Goal: Communication & Community: Participate in discussion

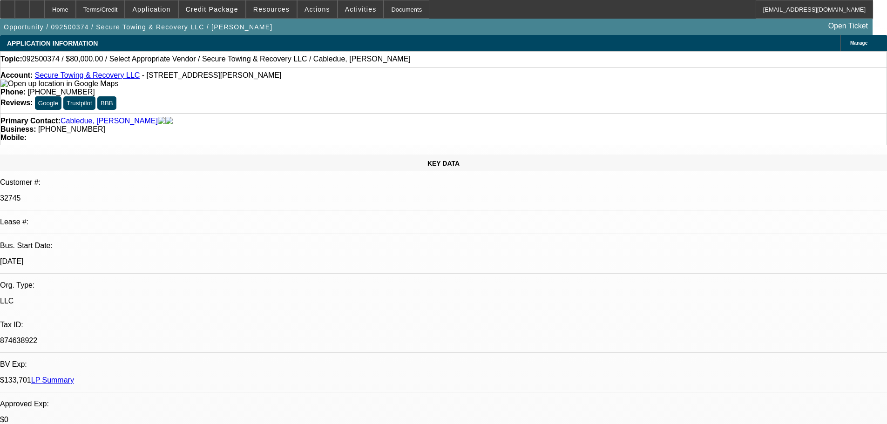
select select "0"
select select "2"
select select "0.1"
select select "4"
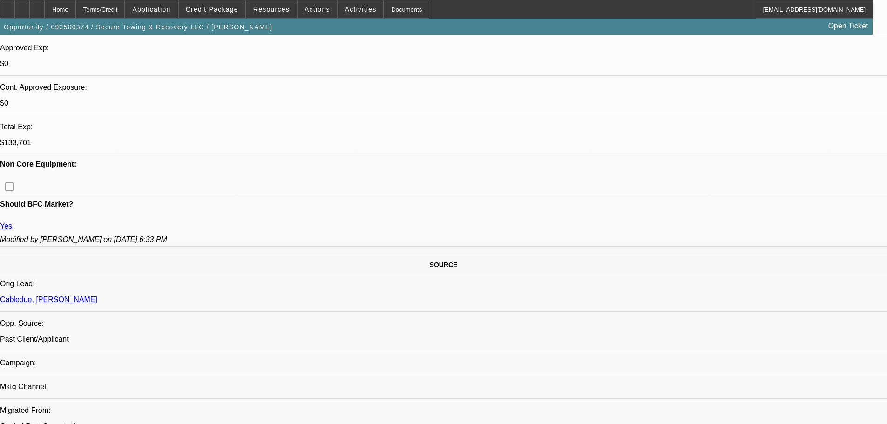
scroll to position [373, 0]
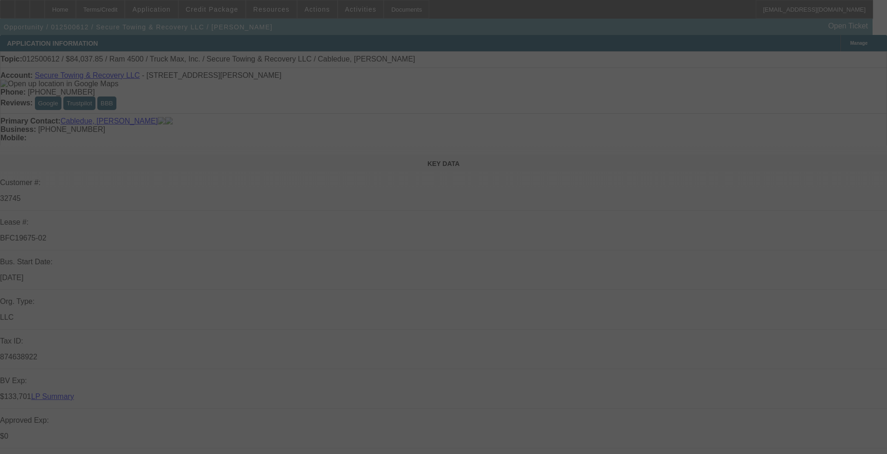
select select "0"
select select "2"
select select "0"
select select "6"
select select "0"
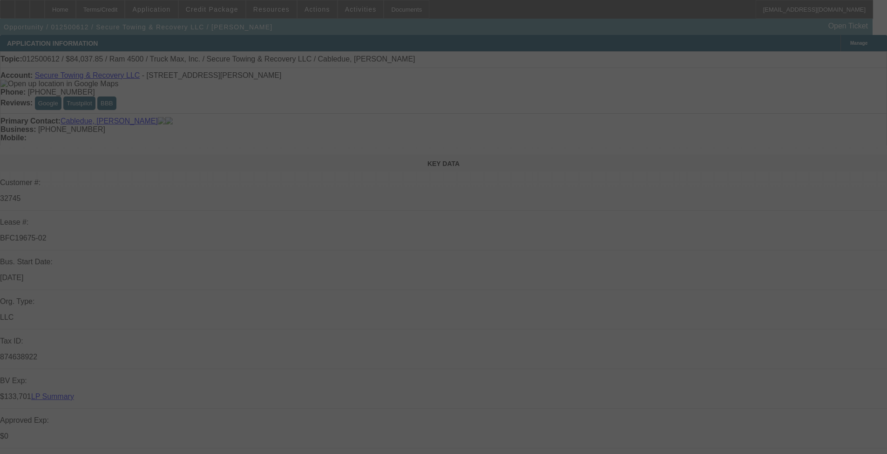
select select "2"
select select "0"
select select "6"
select select "0"
select select "2"
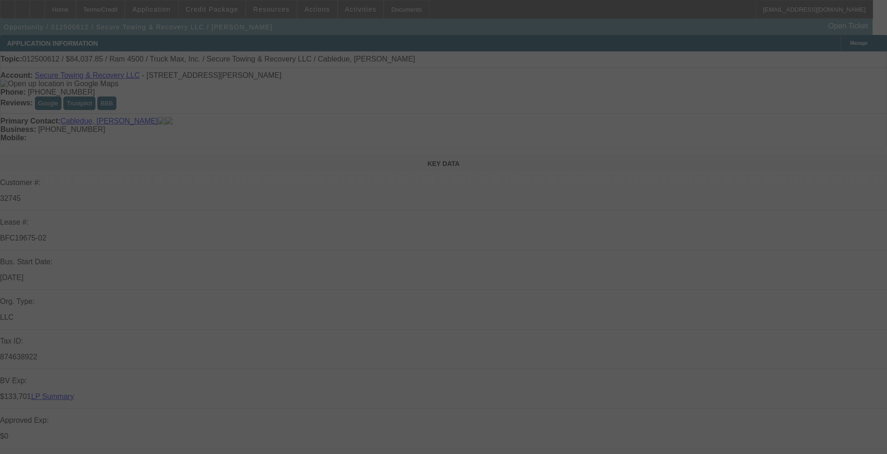
select select "0"
select select "6"
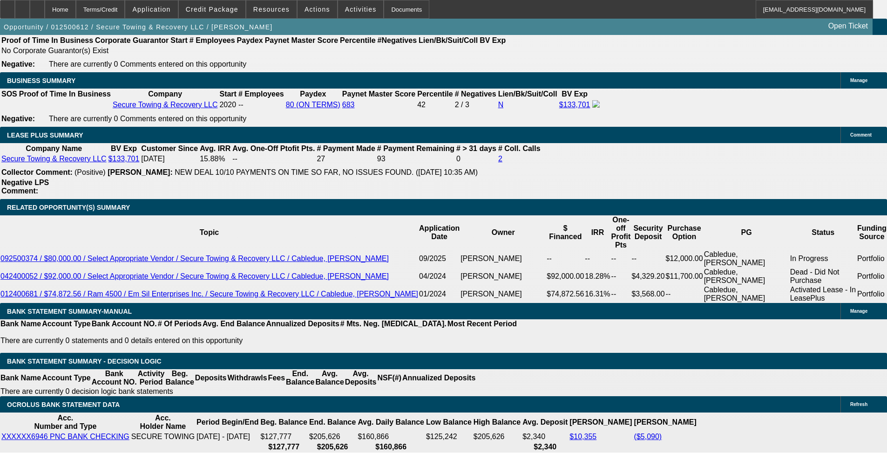
scroll to position [1537, 0]
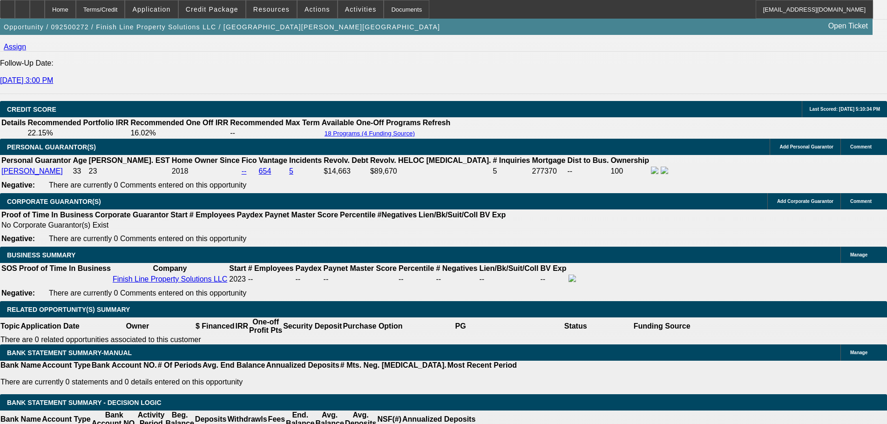
select select "0"
select select "3"
select select "0"
select select "6"
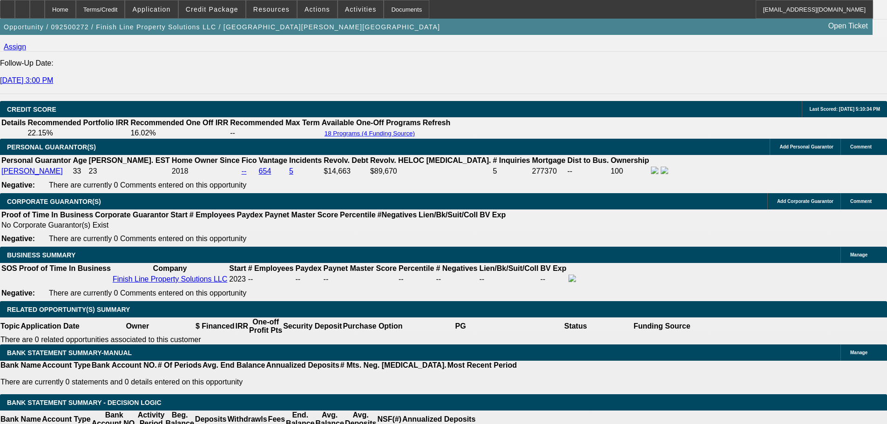
select select "0"
select select "6"
select select "0"
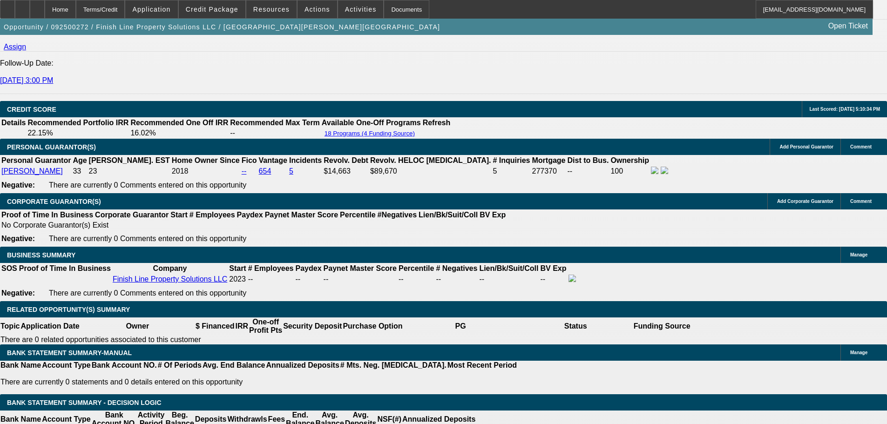
select select "0"
select select "6"
select select "0"
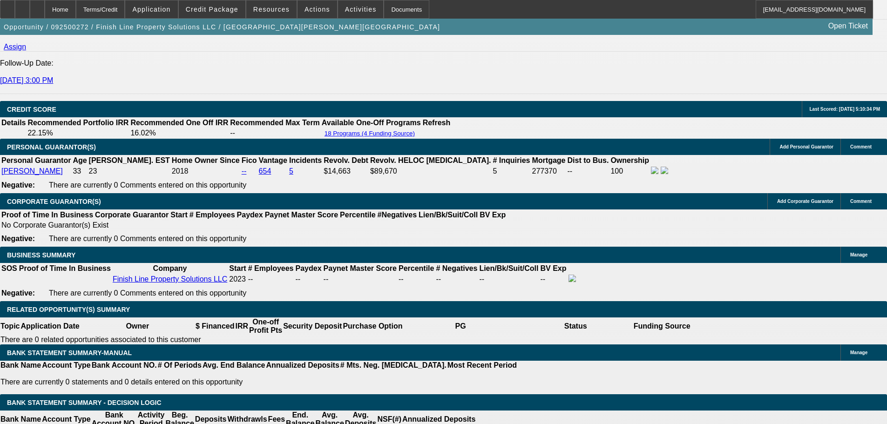
select select "3"
select select "0"
select select "6"
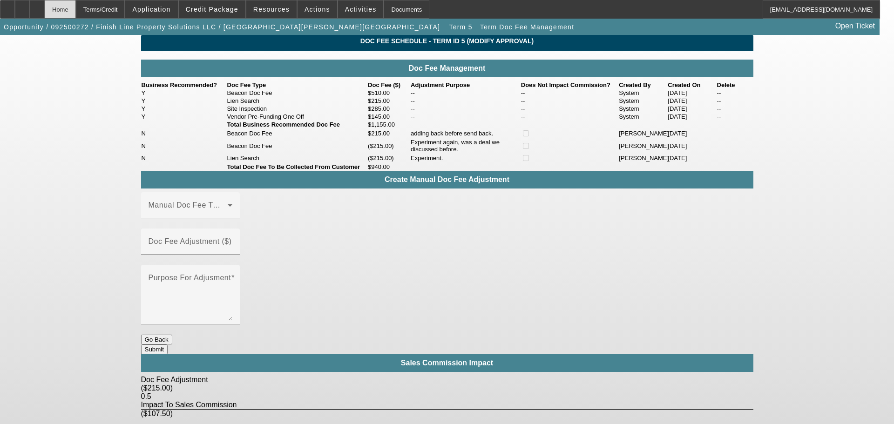
click at [76, 8] on div "Home" at bounding box center [60, 9] width 31 height 19
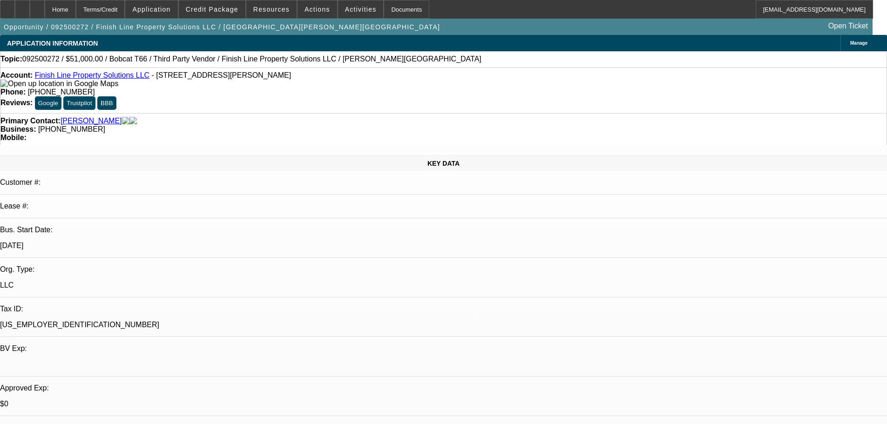
select select "0"
select select "3"
select select "0"
select select "6"
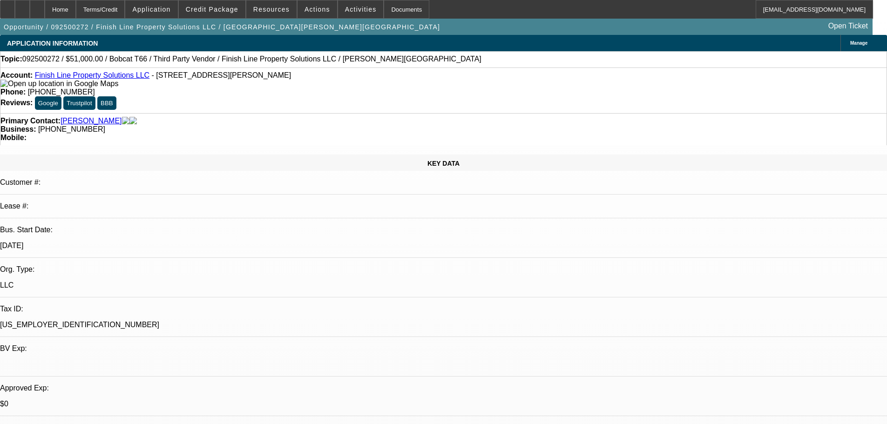
select select "0"
select select "6"
select select "0"
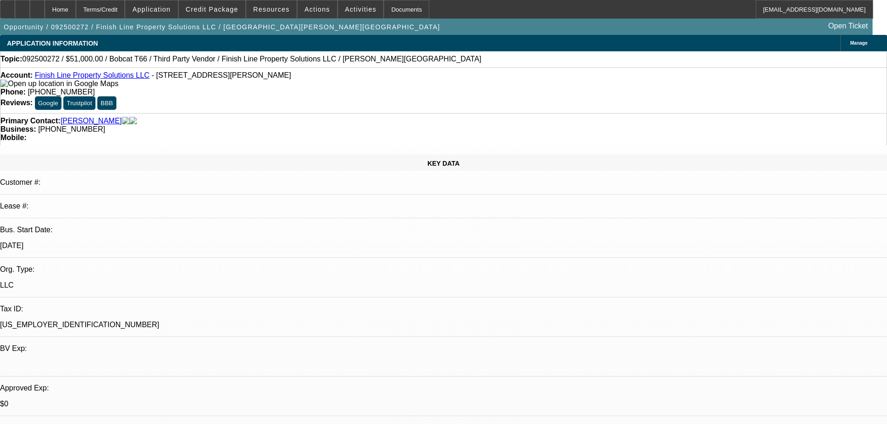
select select "0"
select select "6"
select select "0"
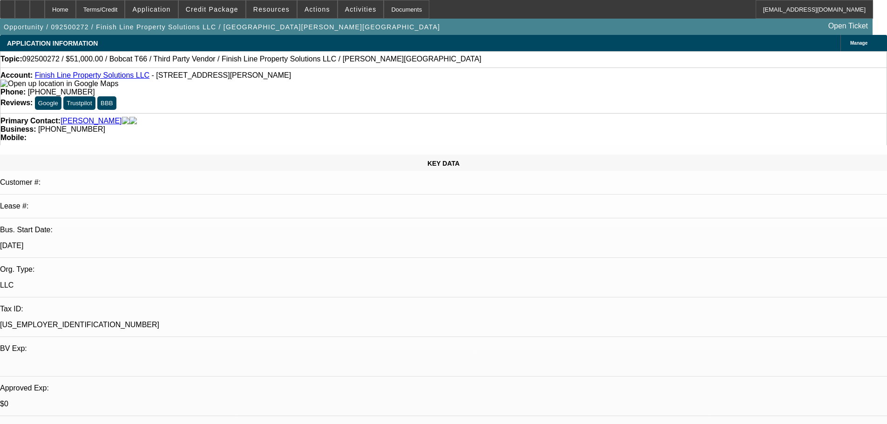
select select "3"
select select "0"
select select "6"
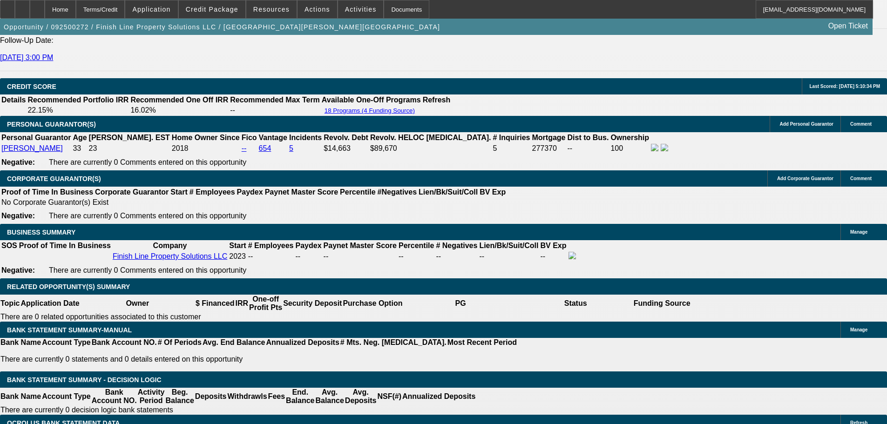
scroll to position [1380, 0]
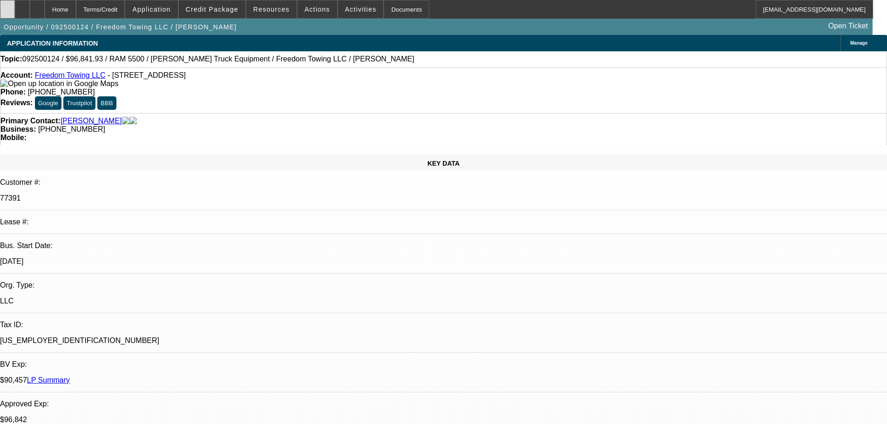
select select "0"
select select "2"
select select "0"
select select "6"
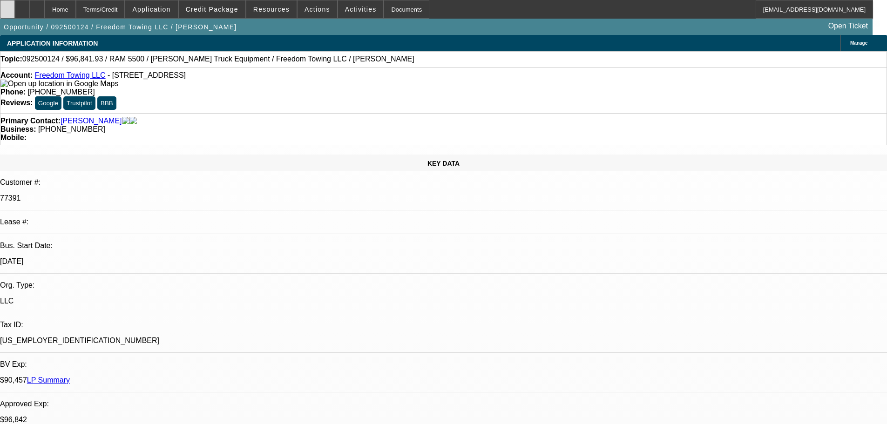
select select "0"
select select "2"
select select "0"
select select "6"
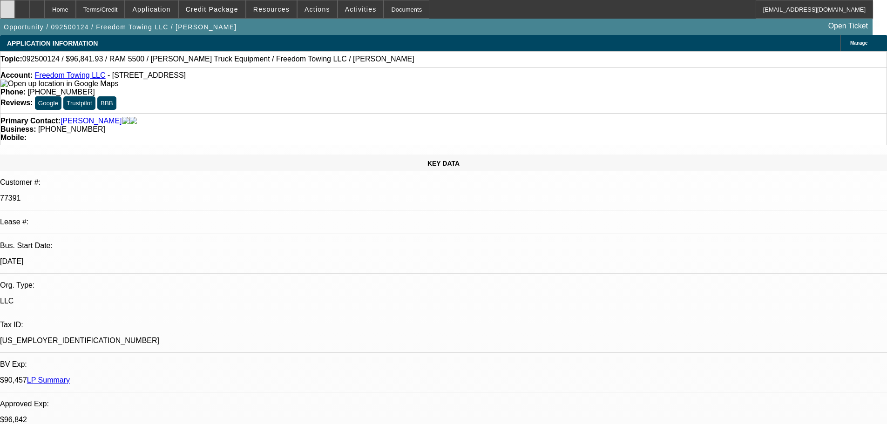
select select "0"
select select "2"
select select "0.1"
select select "4"
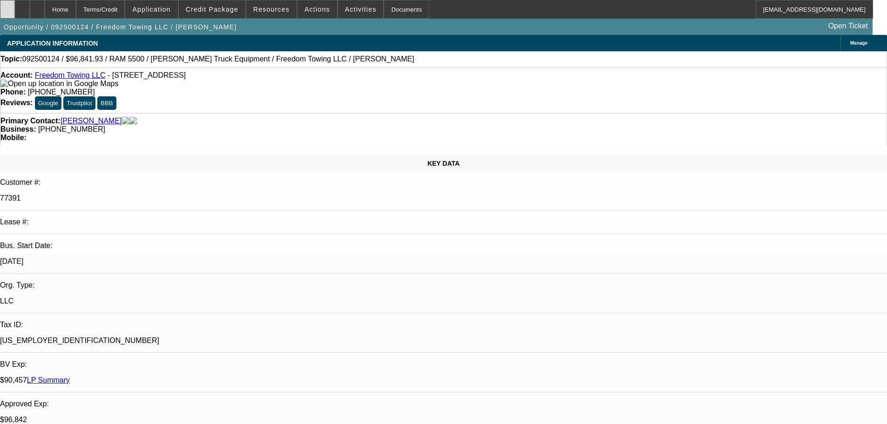
select select "0"
select select "2"
select select "0.1"
select select "4"
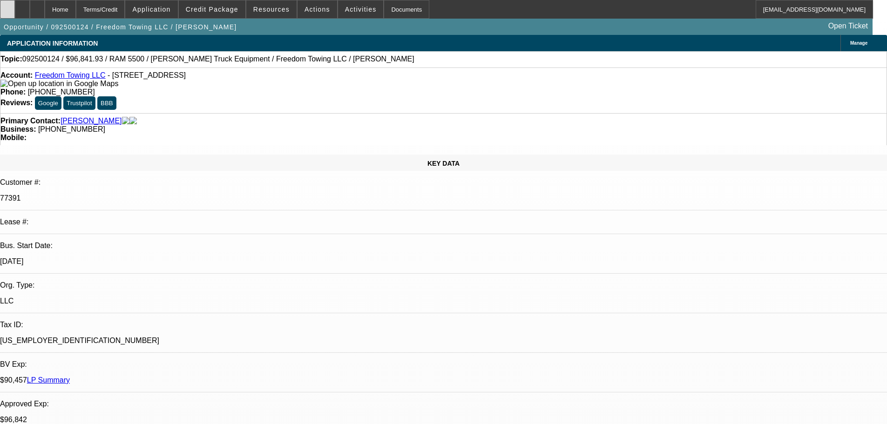
click at [7, 6] on icon at bounding box center [7, 6] width 0 height 0
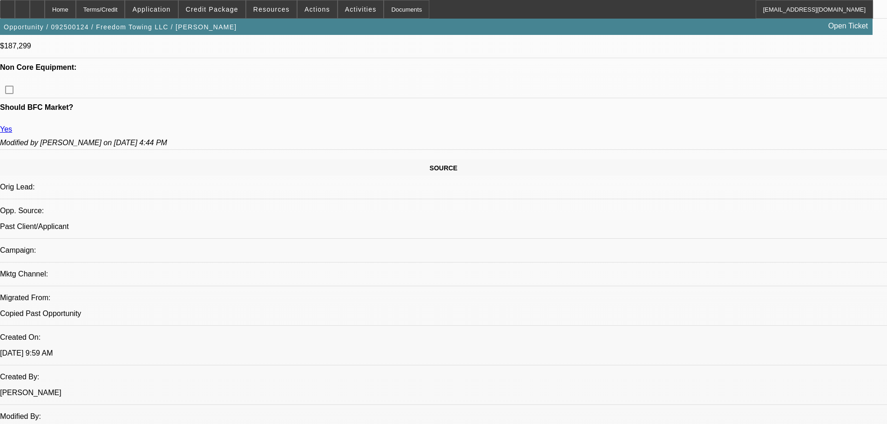
scroll to position [466, 0]
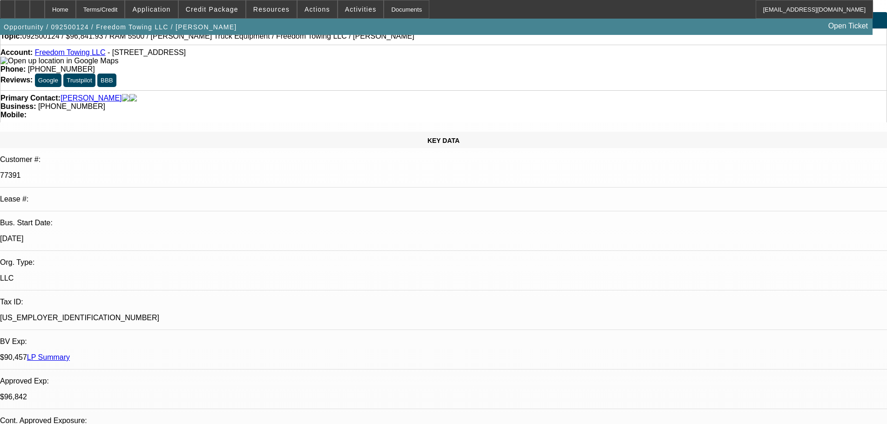
scroll to position [0, 0]
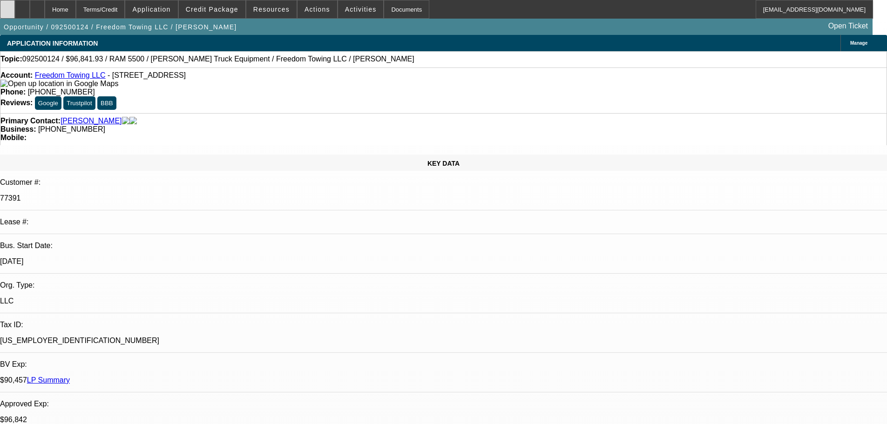
click at [7, 6] on icon at bounding box center [7, 6] width 0 height 0
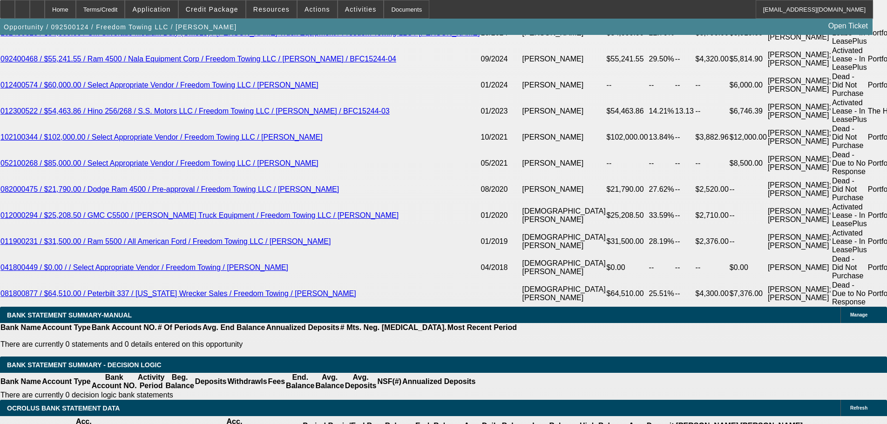
scroll to position [1723, 0]
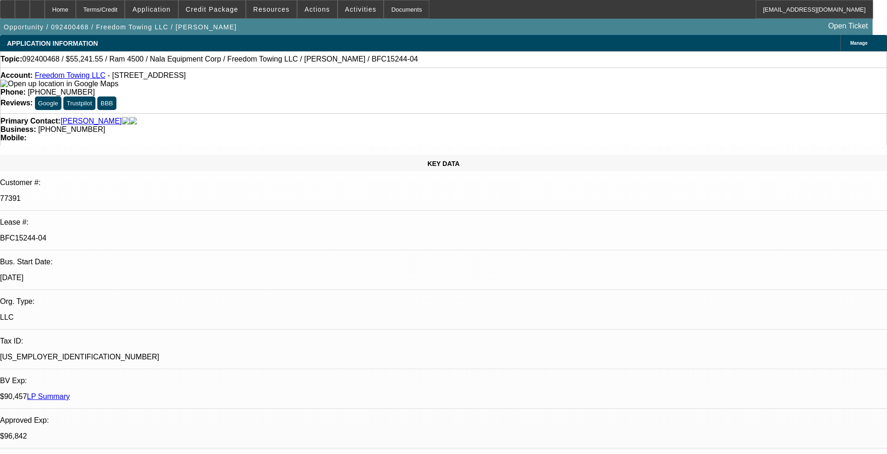
select select "2"
select select "0.1"
select select "4"
select select "2"
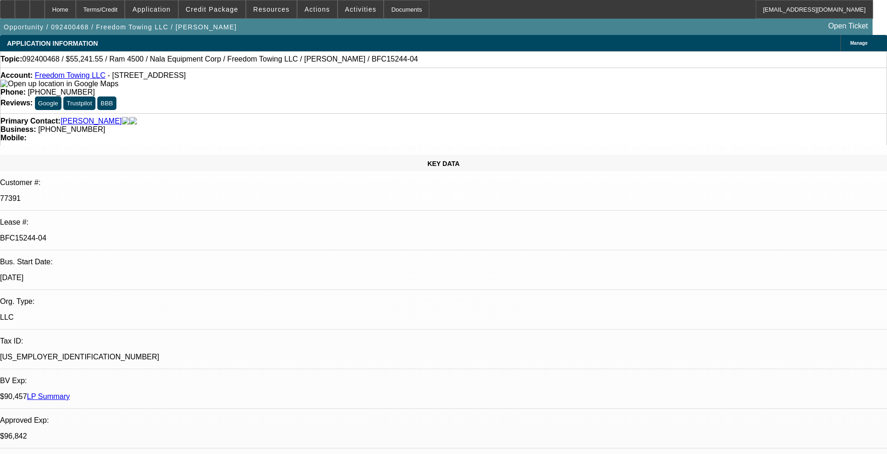
select select "2"
select select "0.1"
select select "4"
select select "0.1"
select select "2"
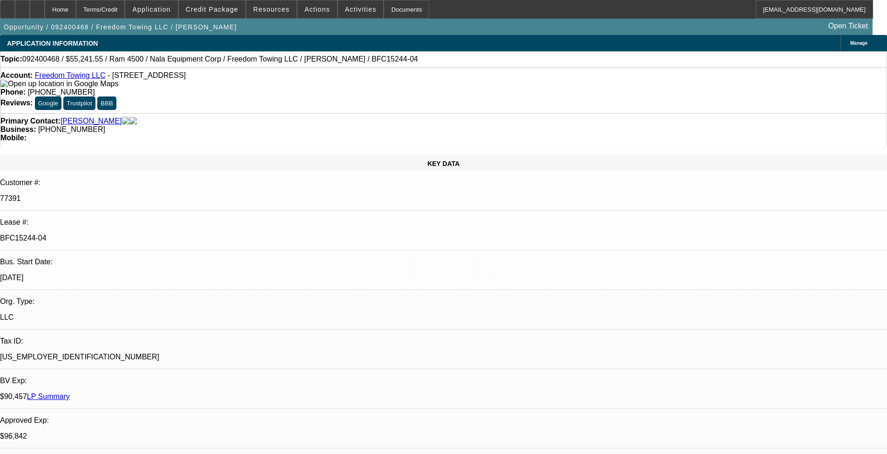
select select "2"
select select "0.1"
select select "4"
select select "0"
select select "2"
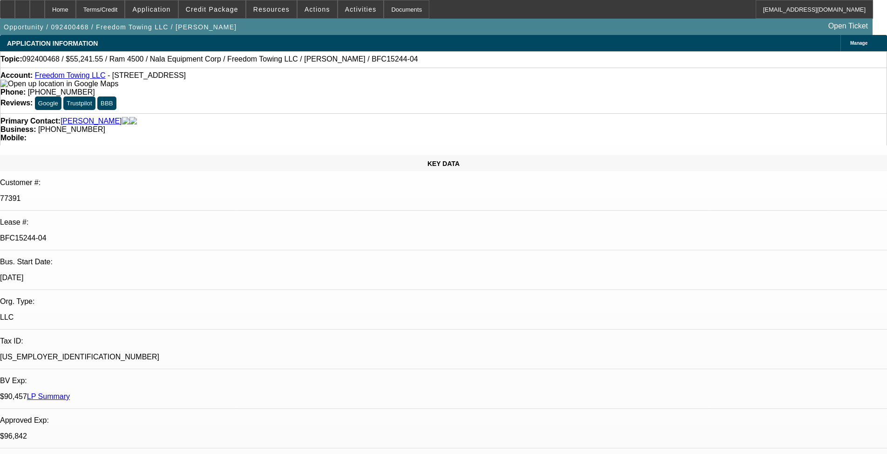
select select "2"
select select "0.1"
select select "4"
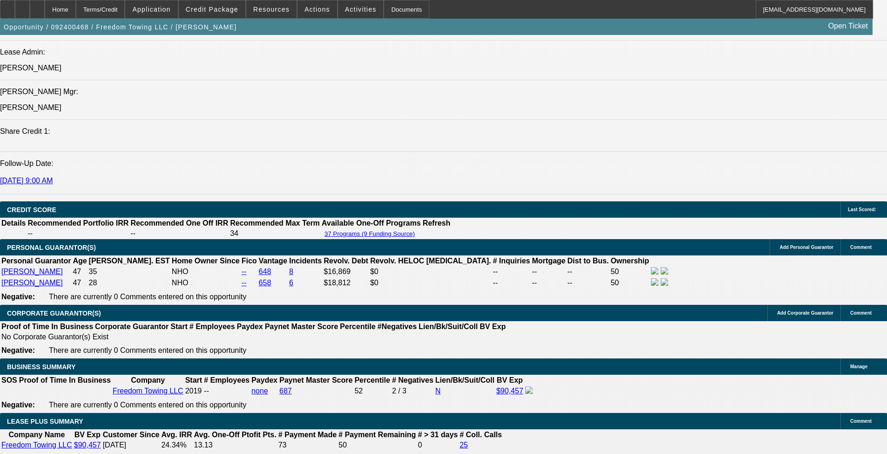
scroll to position [1351, 0]
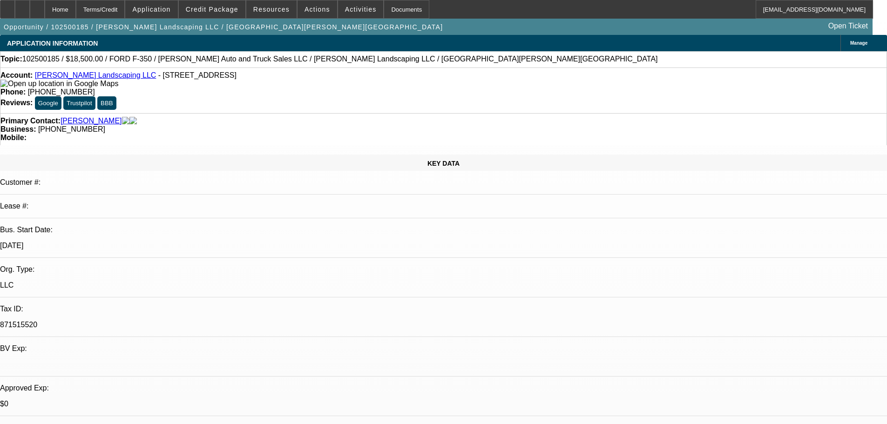
select select "0"
select select "0.1"
select select "4"
select select "0"
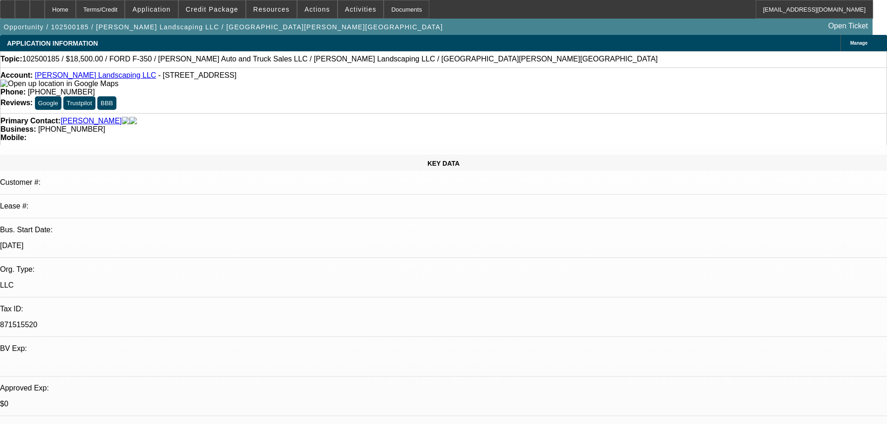
select select "0"
select select "0.1"
select select "4"
select select "0"
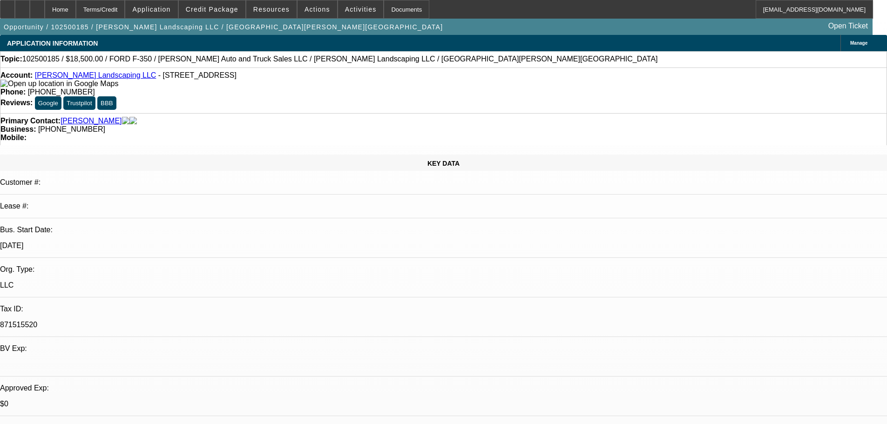
select select "0"
select select "6"
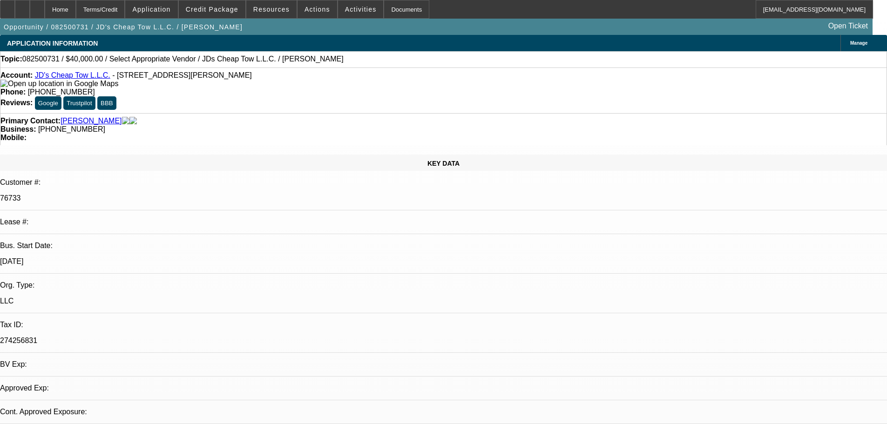
select select "0"
select select "2"
select select "0.1"
select select "4"
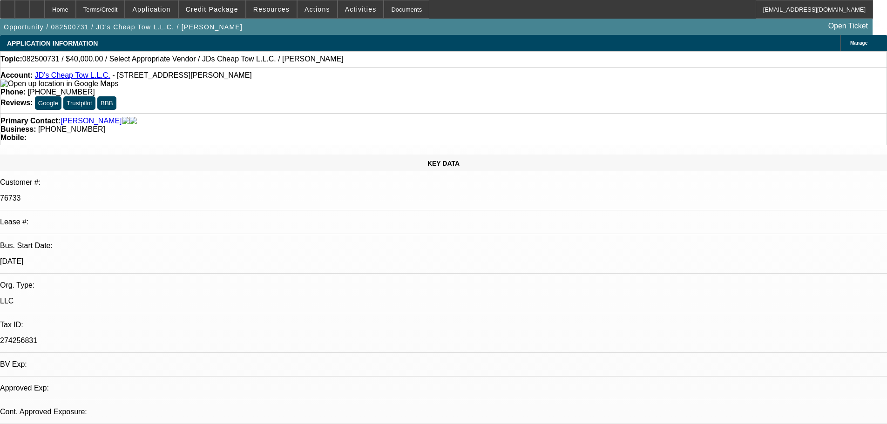
select select "0"
select select "2"
select select "0.1"
select select "4"
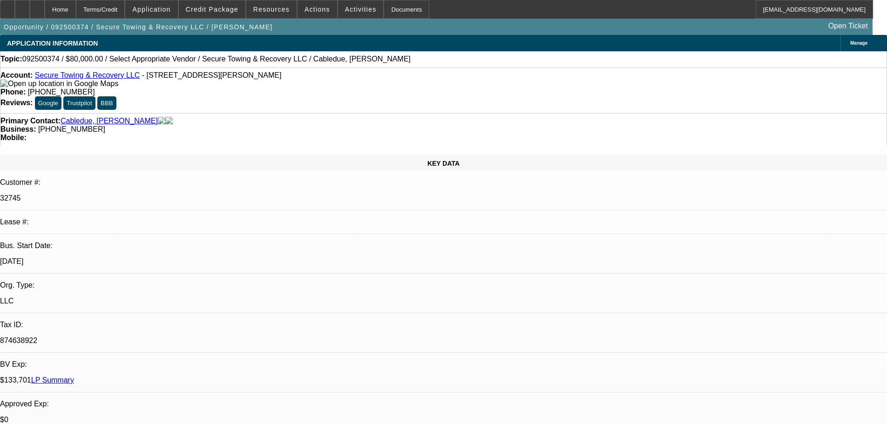
select select "0"
select select "2"
select select "0.1"
select select "4"
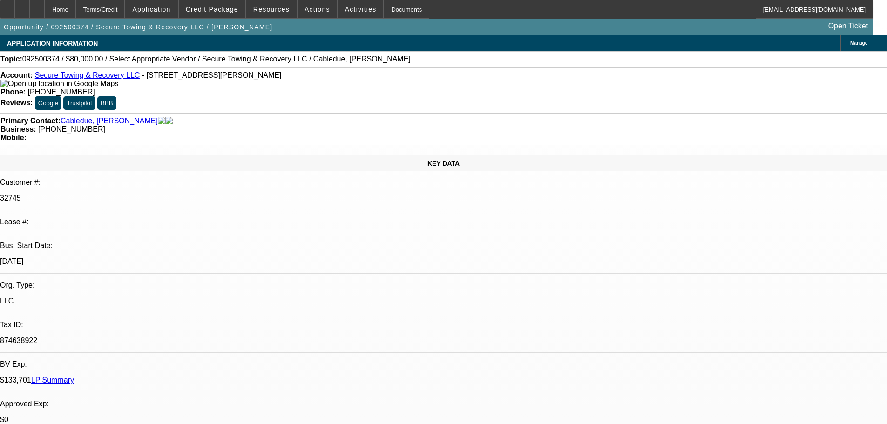
scroll to position [373, 0]
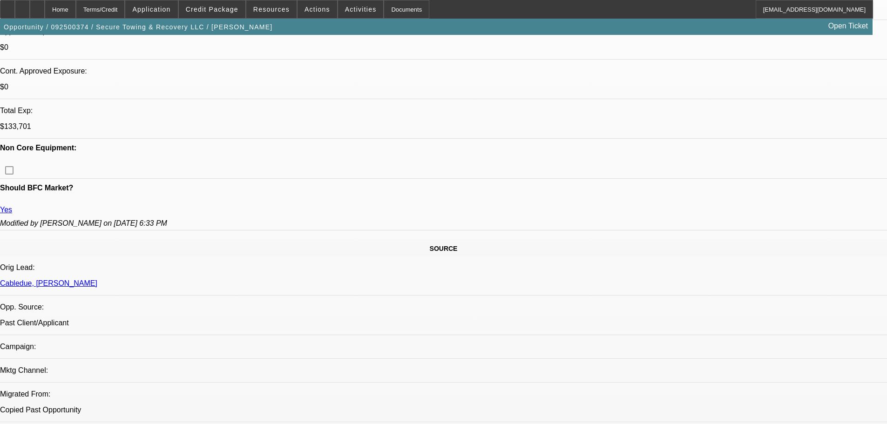
radio input "true"
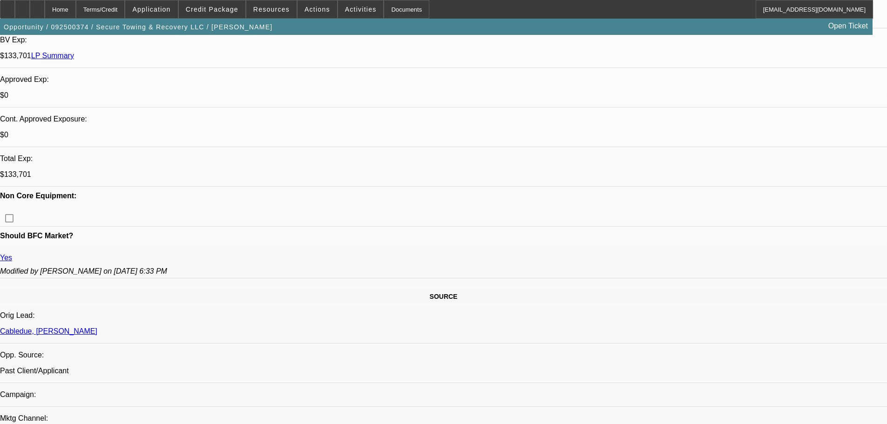
scroll to position [326, 0]
type textarea "10-14a: We sent the wrong payoff, sending for -01. wants to put $40-50K down, p…"
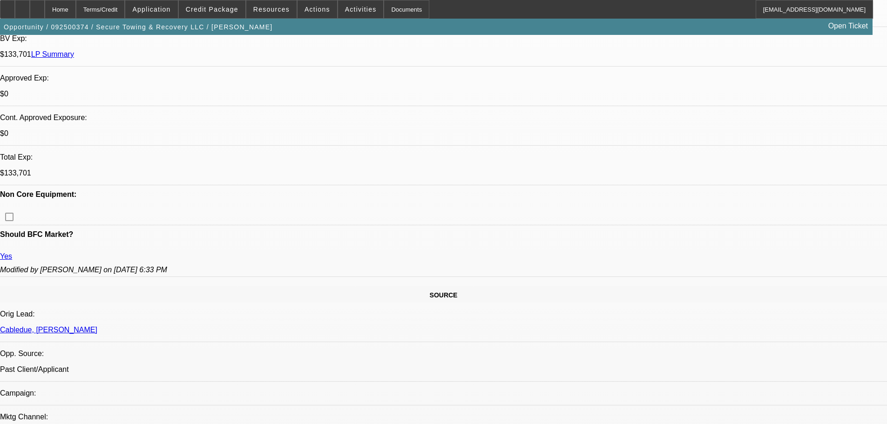
radio input "true"
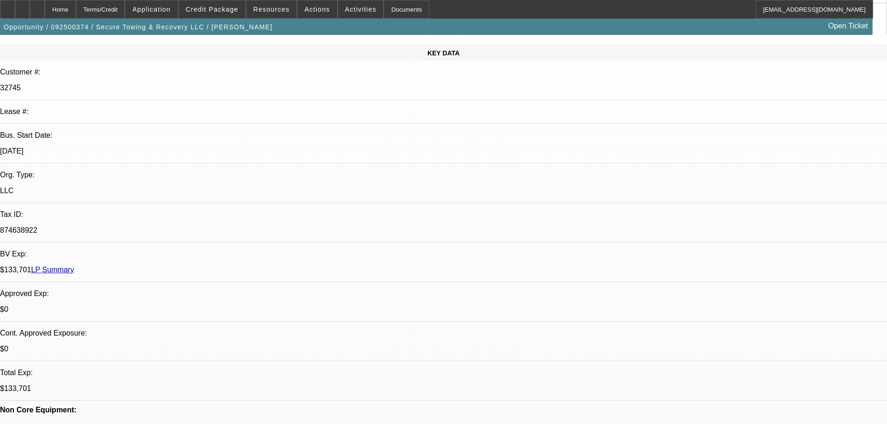
scroll to position [0, 0]
